Goal: Communication & Community: Share content

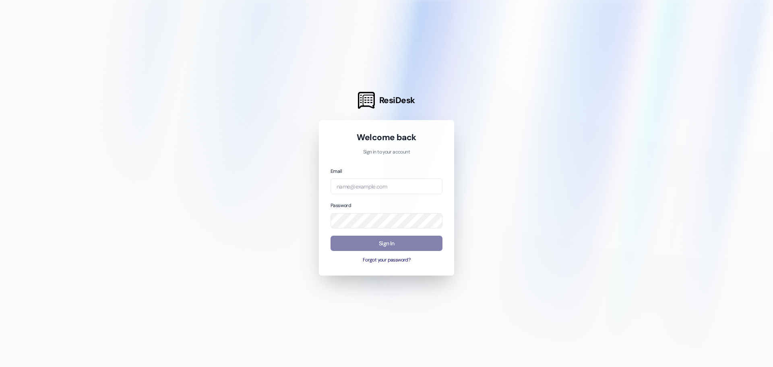
click at [377, 195] on div "Email Password Sign In Forgot your password?" at bounding box center [387, 215] width 112 height 97
click at [370, 185] on input "email" at bounding box center [387, 186] width 112 height 16
type input "[PERSON_NAME][EMAIL_ADDRESS][PERSON_NAME][DOMAIN_NAME]"
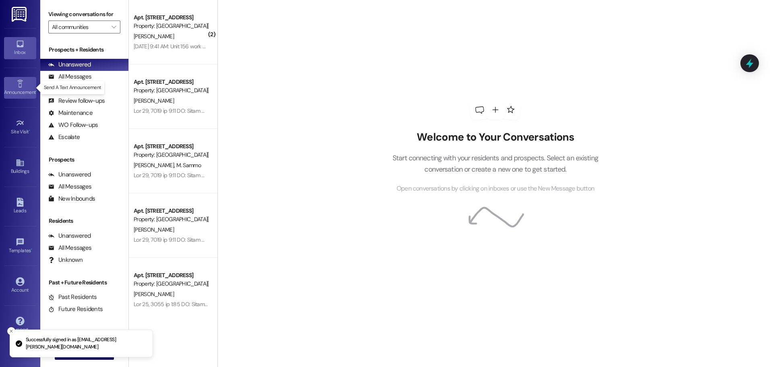
click at [22, 86] on icon at bounding box center [20, 83] width 9 height 9
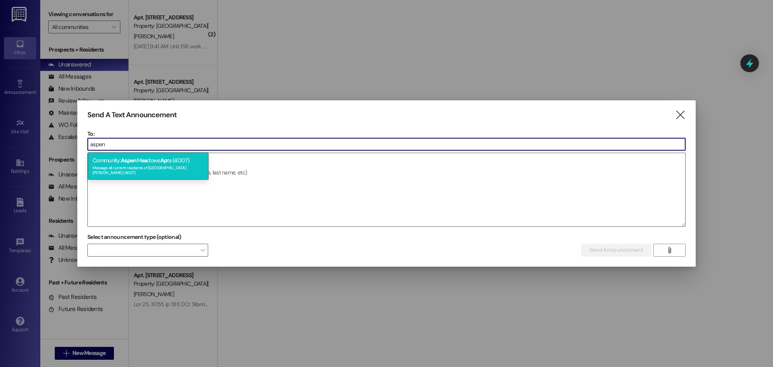
type input "aspen"
click at [139, 161] on div "Community: Aspen M [PERSON_NAME] Ap ts (4007) Message all current residents of …" at bounding box center [148, 165] width 121 height 27
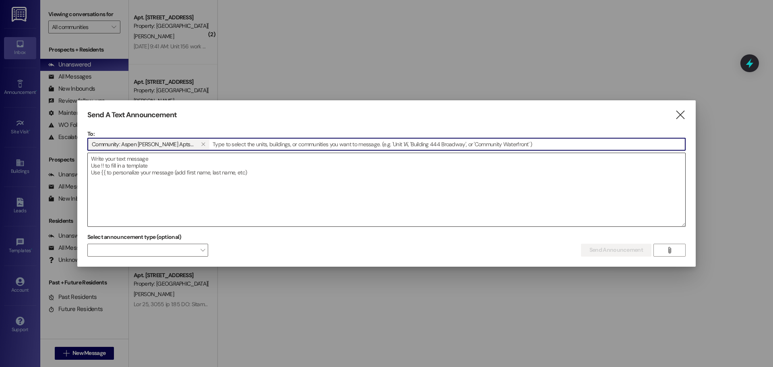
click at [141, 180] on textarea at bounding box center [387, 189] width 598 height 73
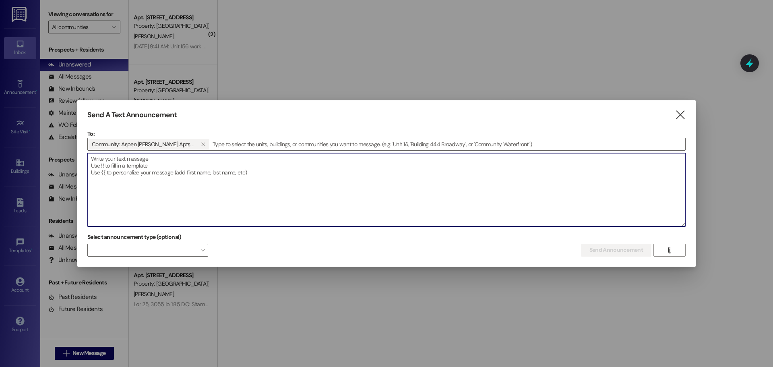
paste textarea "🥕 Free Food Pantry Pop-Up Market – Aspen [PERSON_NAME] Residents Welcome! 🥫"
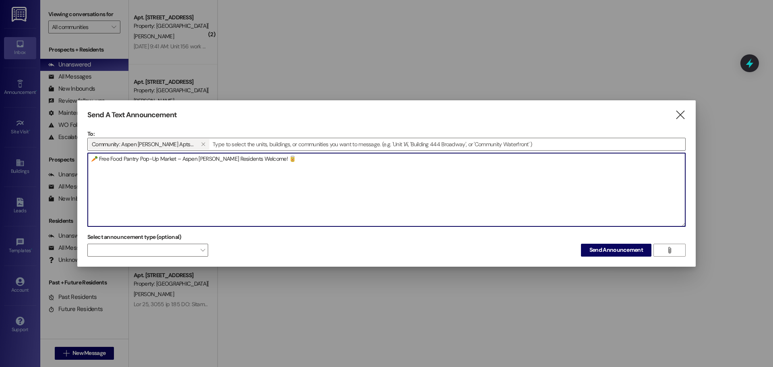
click at [149, 181] on textarea "🥕 Free Food Pantry Pop-Up Market – Aspen [PERSON_NAME] Residents Welcome! 🥫" at bounding box center [387, 189] width 598 height 73
paste textarea "Dear Aspen [PERSON_NAME] Residents, You're invited to our Food Pantry Pop-Up Ma…"
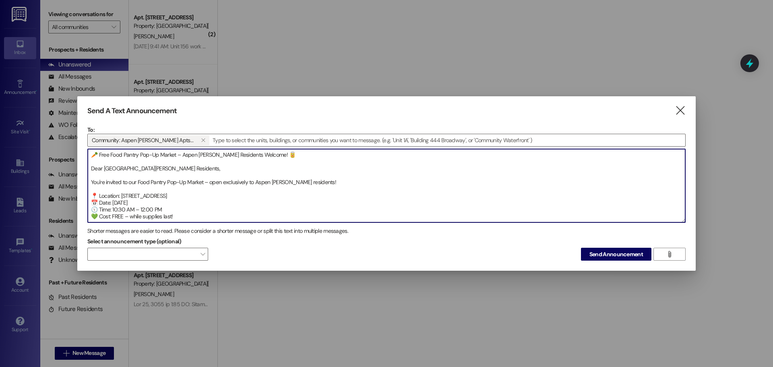
drag, startPoint x: 303, startPoint y: 154, endPoint x: 0, endPoint y: 120, distance: 304.8
click at [0, 120] on div "Send A Text Announcement  To: Community: Aspen [PERSON_NAME] Apts (4007)   D…" at bounding box center [386, 183] width 773 height 367
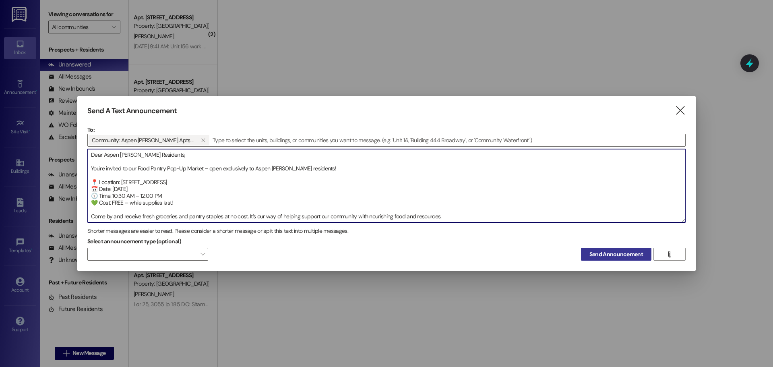
type textarea "Dear Aspen [PERSON_NAME] Residents, You're invited to our Food Pantry Pop-Up Ma…"
click at [609, 251] on span "Send Announcement" at bounding box center [617, 254] width 54 height 8
